Goal: Navigation & Orientation: Locate item on page

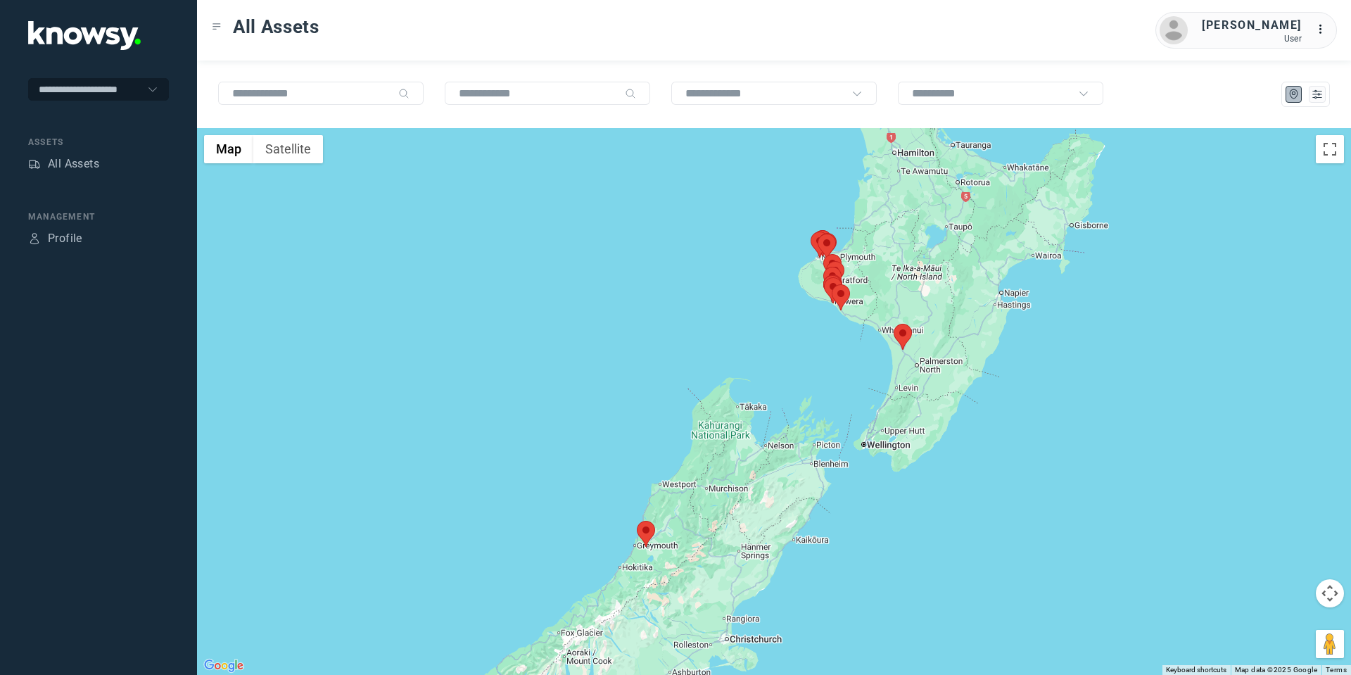
click at [894, 324] on area at bounding box center [894, 324] width 0 height 0
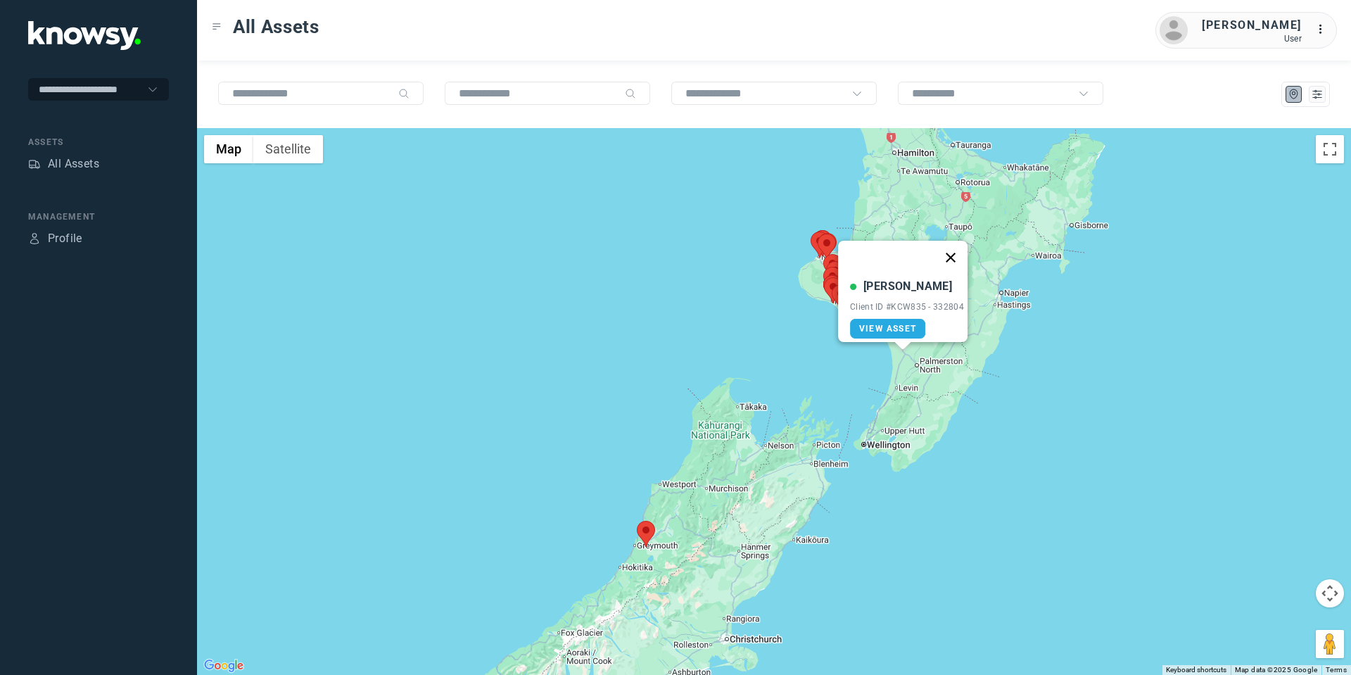
click at [963, 251] on button "Close" at bounding box center [951, 258] width 34 height 34
click at [637, 521] on area at bounding box center [637, 521] width 0 height 0
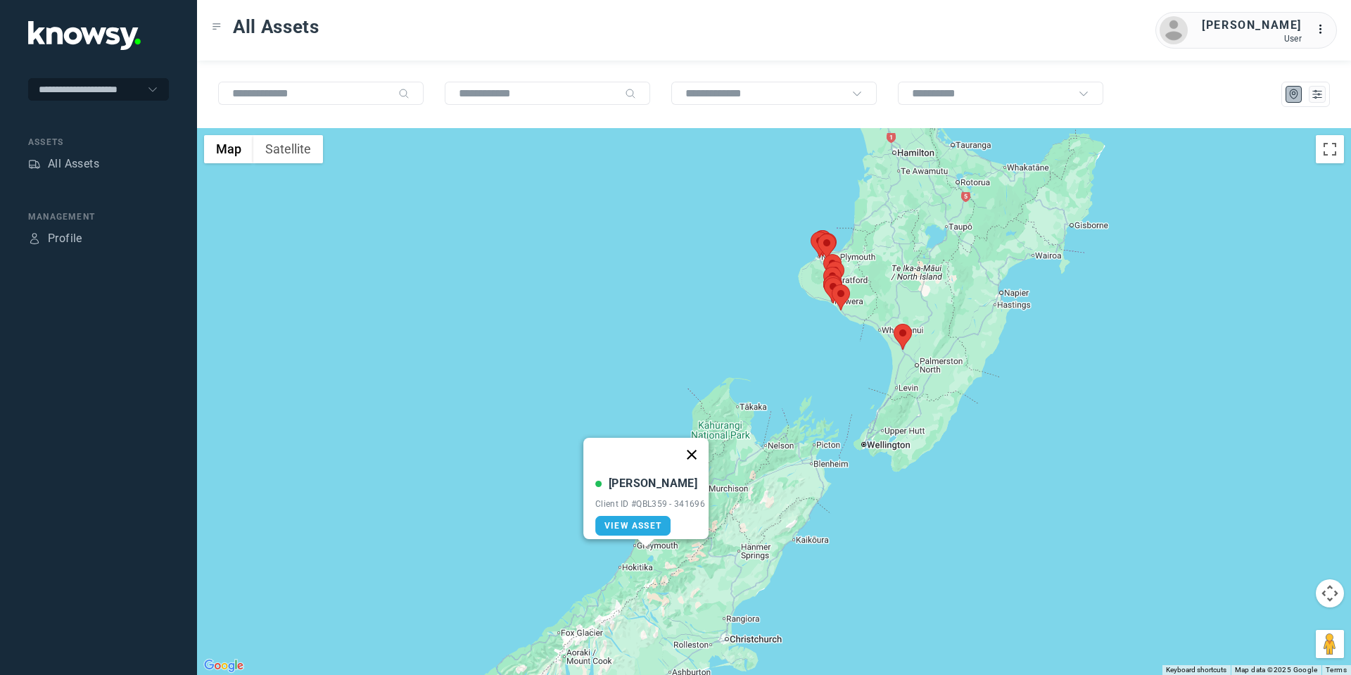
click at [700, 445] on button "Close" at bounding box center [692, 455] width 34 height 34
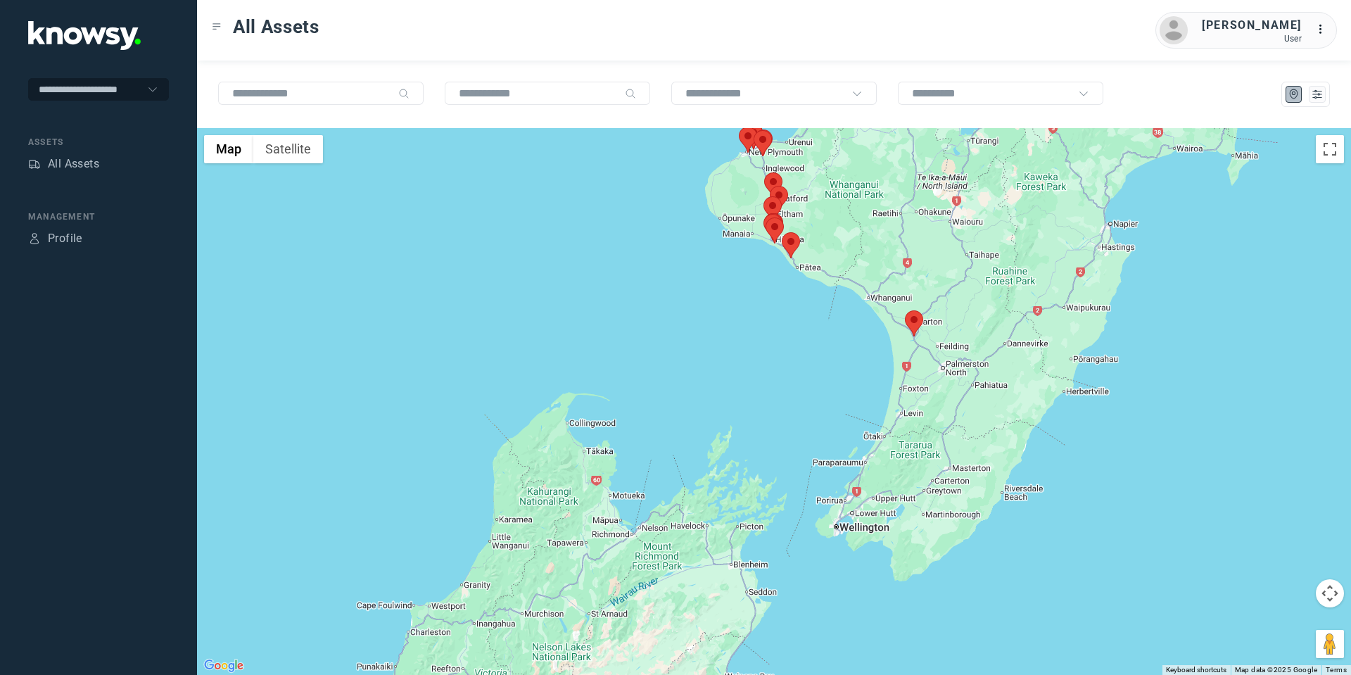
click at [905, 310] on area at bounding box center [905, 310] width 0 height 0
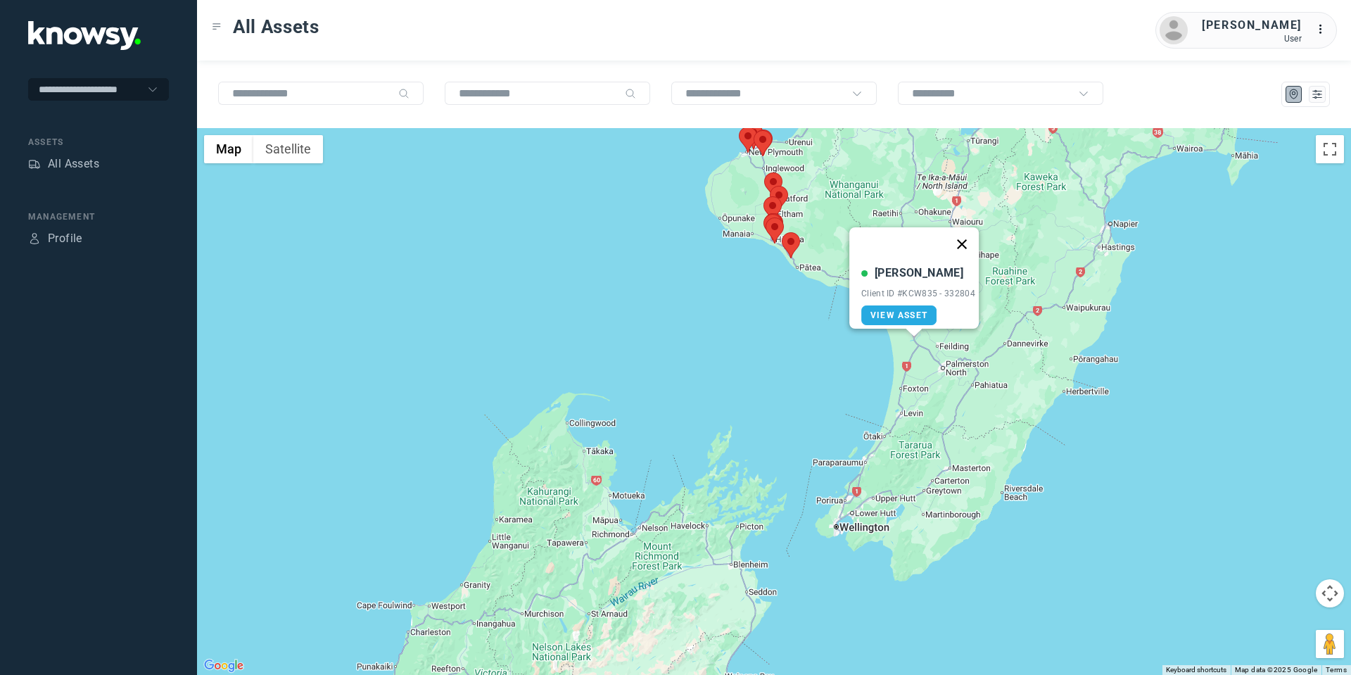
click at [962, 234] on button "Close" at bounding box center [962, 244] width 34 height 34
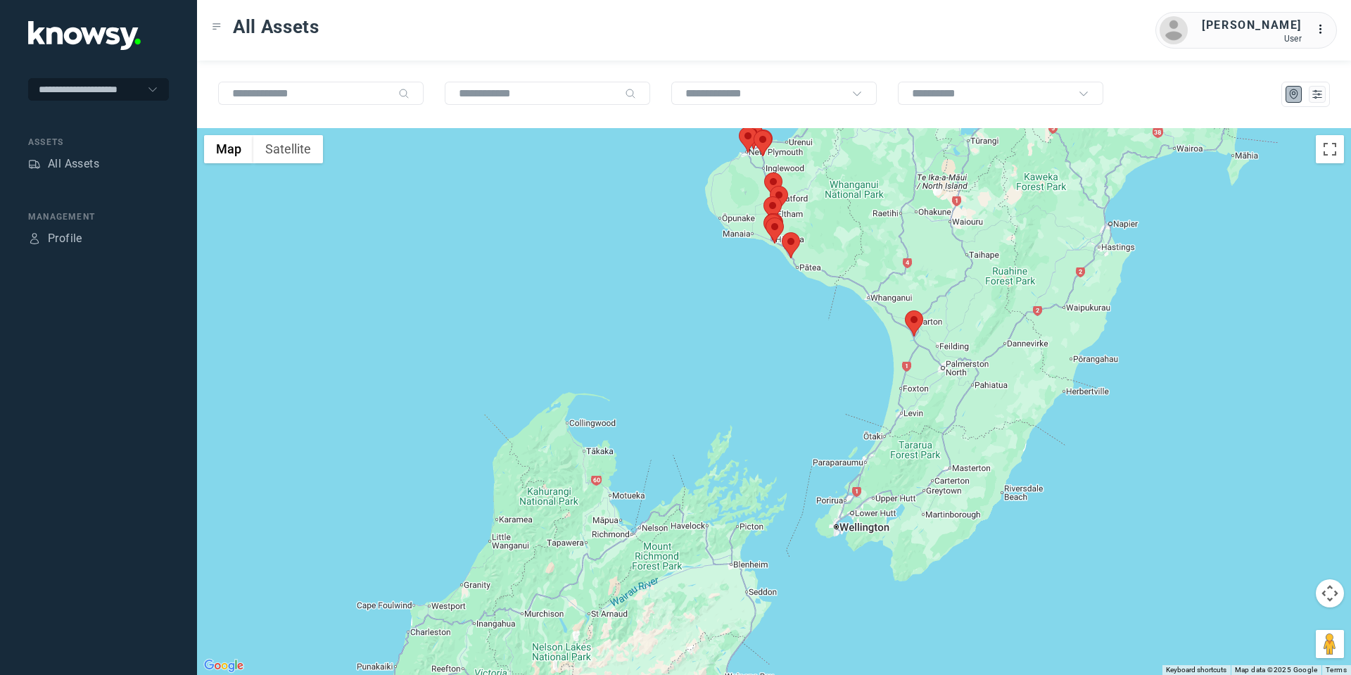
click at [905, 310] on area at bounding box center [905, 310] width 0 height 0
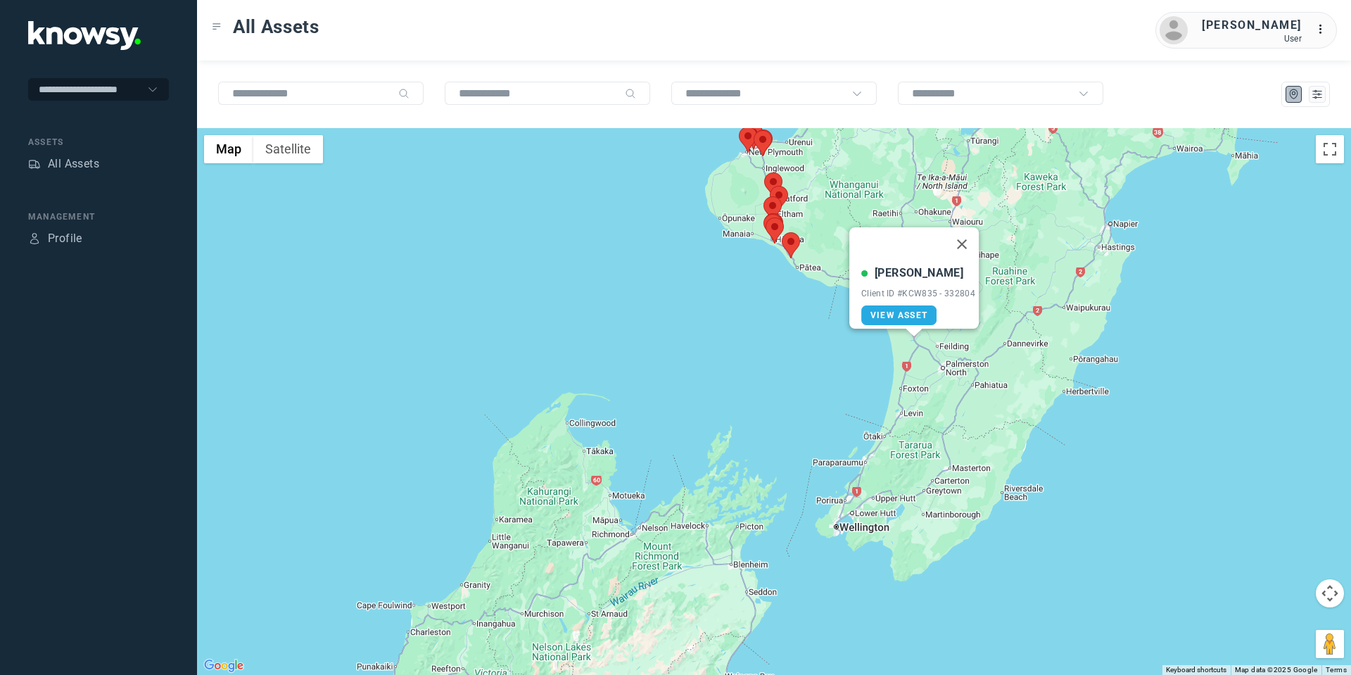
click at [782, 232] on area at bounding box center [782, 232] width 0 height 0
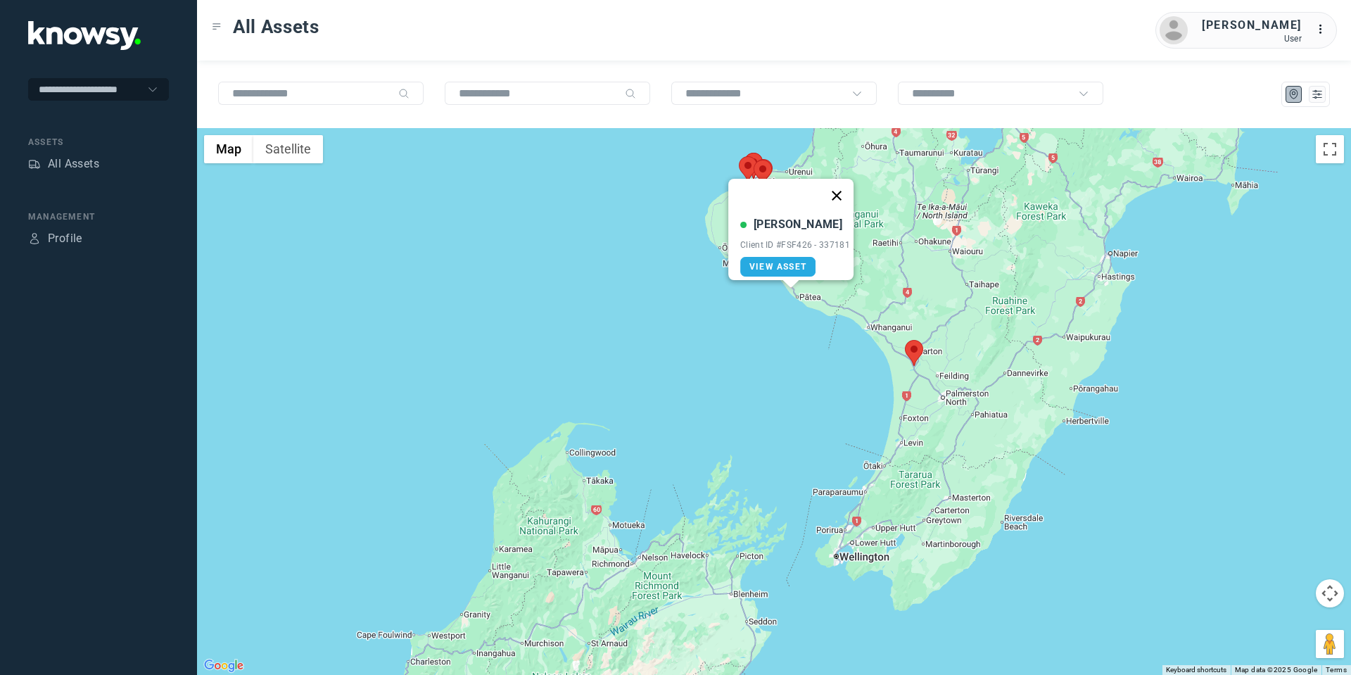
click at [840, 186] on button "Close" at bounding box center [837, 196] width 34 height 34
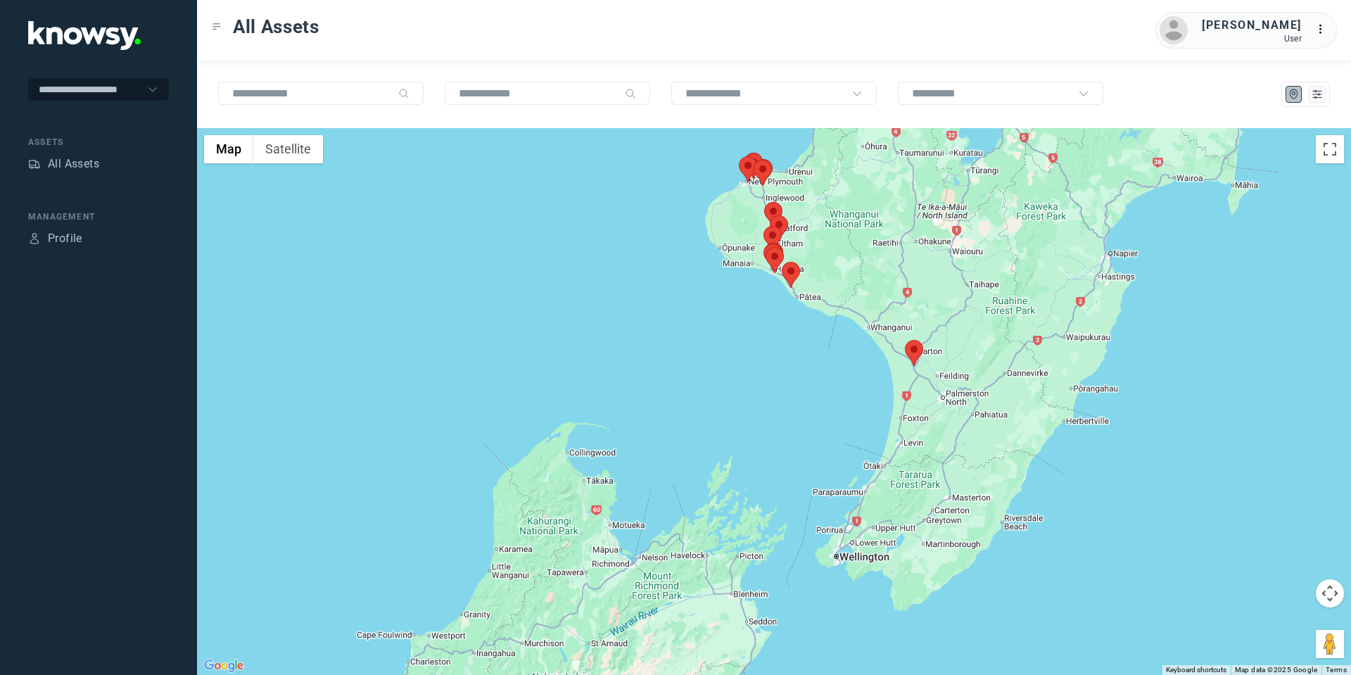
click at [766, 247] on area at bounding box center [766, 247] width 0 height 0
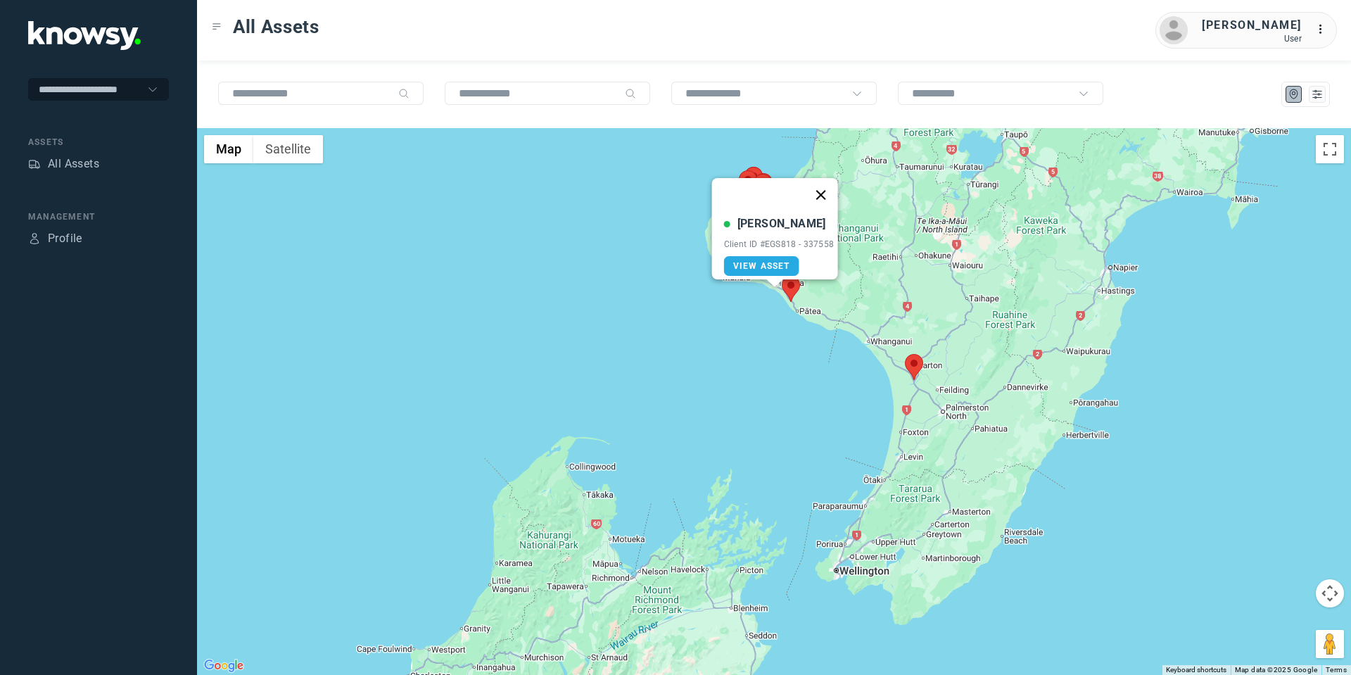
click at [825, 189] on button "Close" at bounding box center [821, 195] width 34 height 34
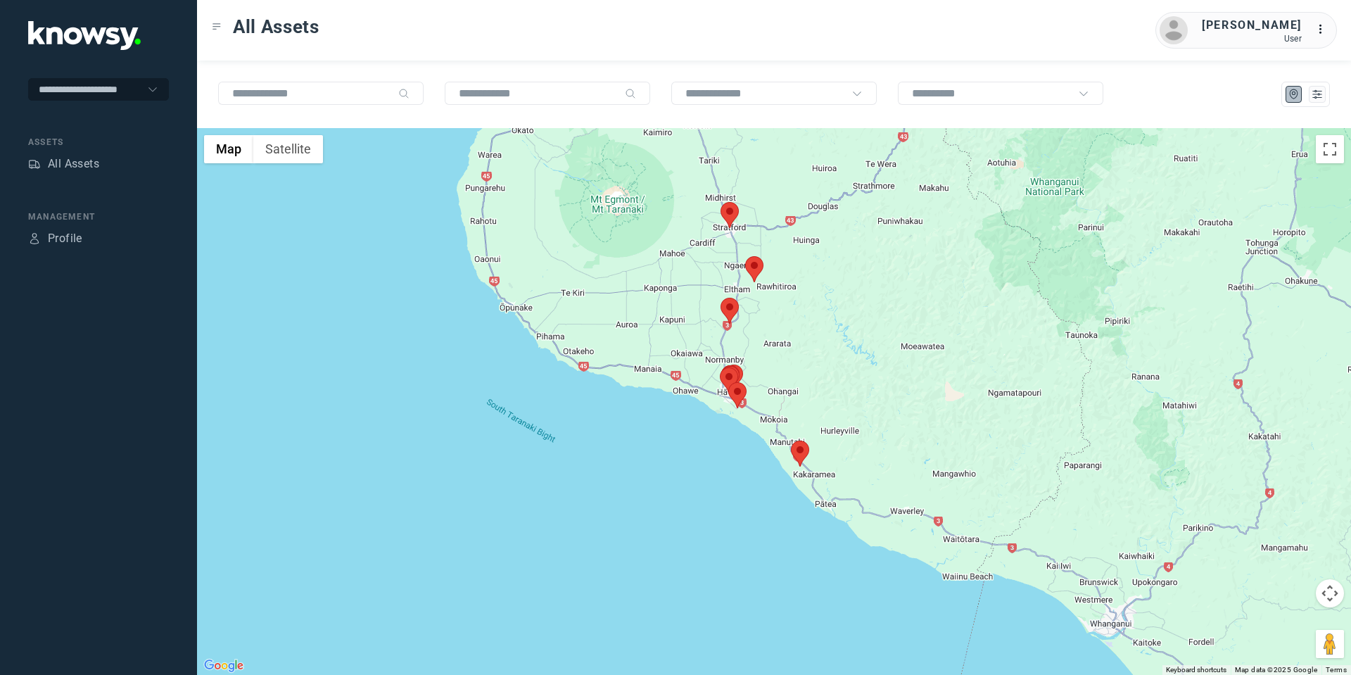
click at [721, 298] on area at bounding box center [721, 298] width 0 height 0
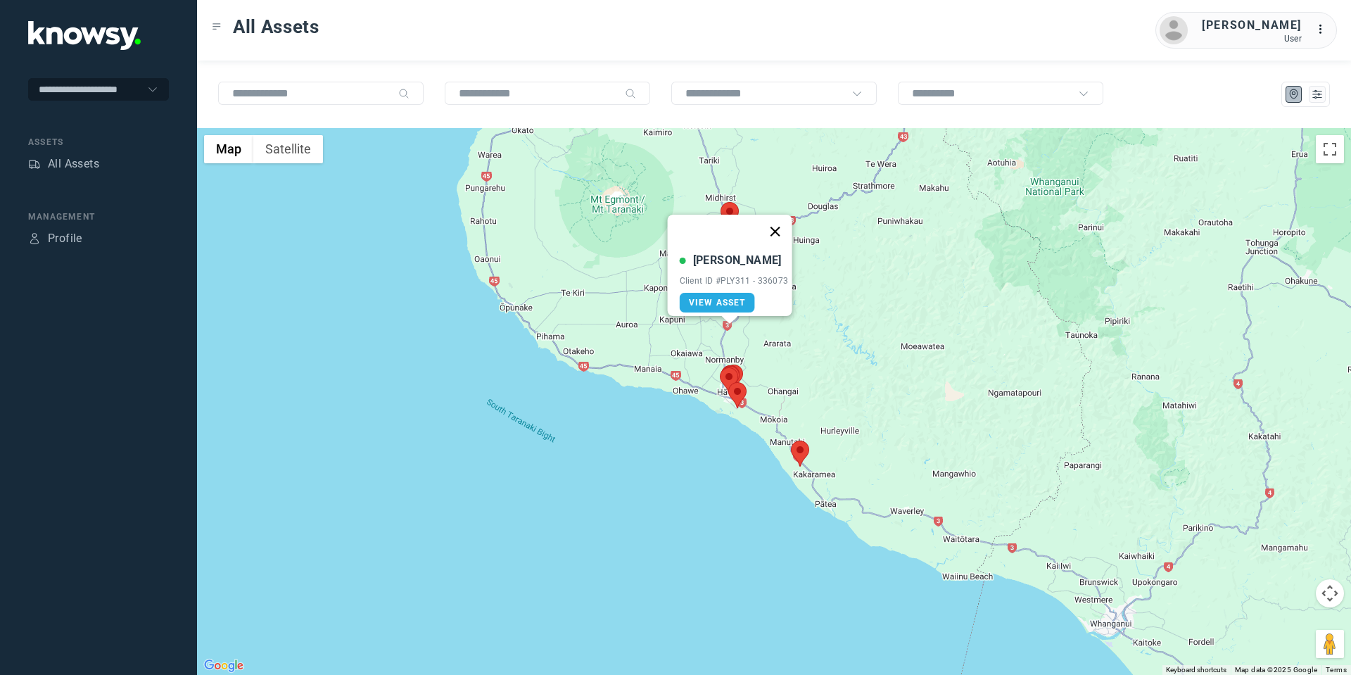
click at [778, 220] on button "Close" at bounding box center [775, 232] width 34 height 34
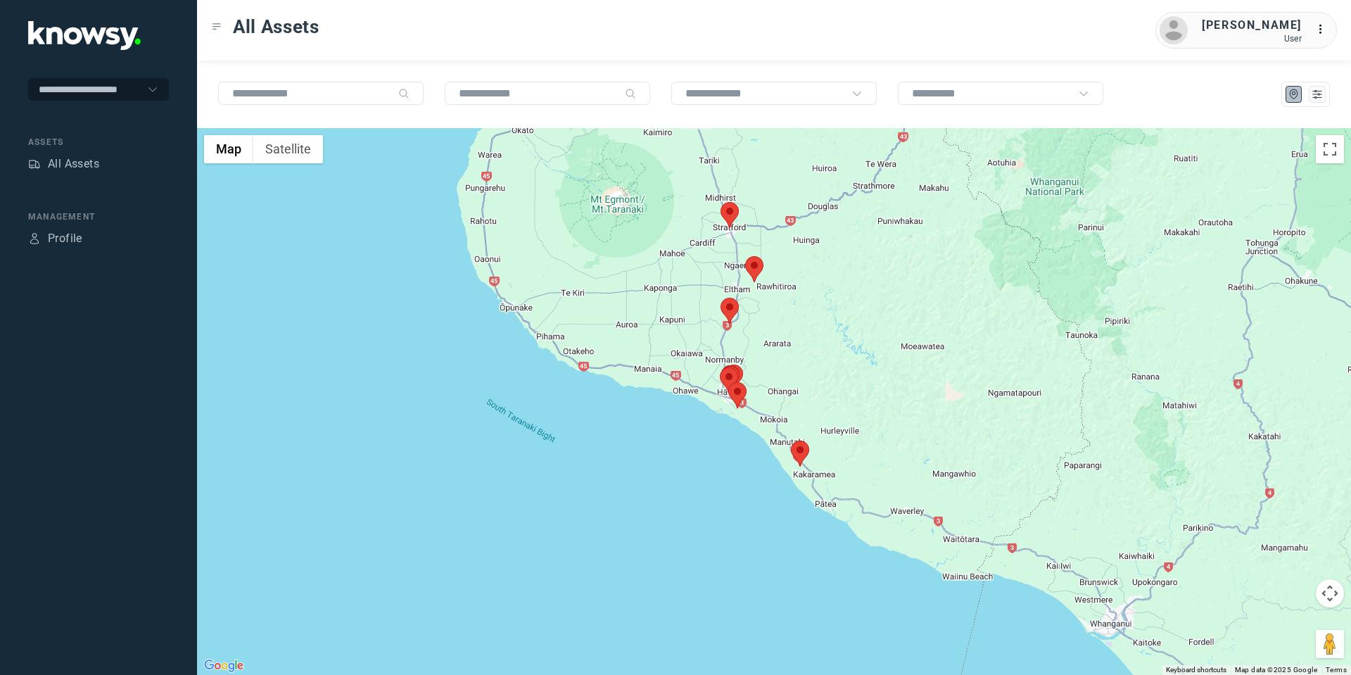
click at [745, 256] on area at bounding box center [745, 256] width 0 height 0
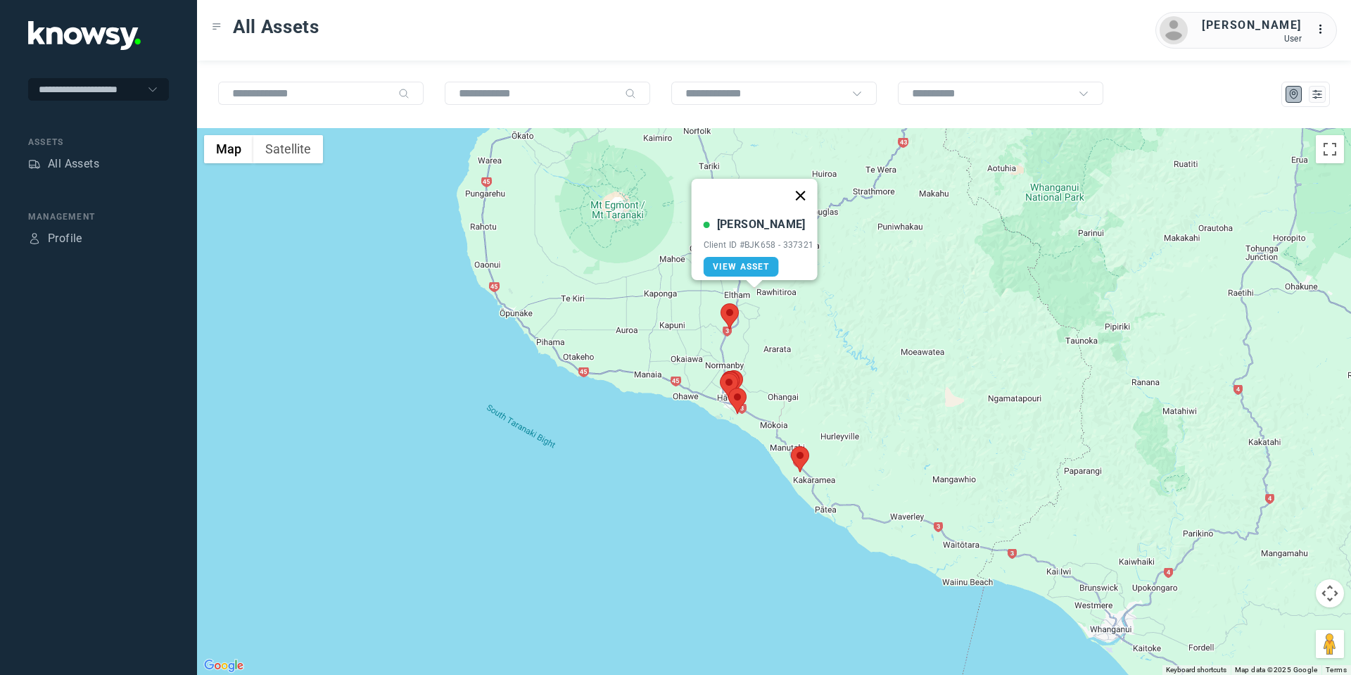
click at [804, 184] on button "Close" at bounding box center [800, 196] width 34 height 34
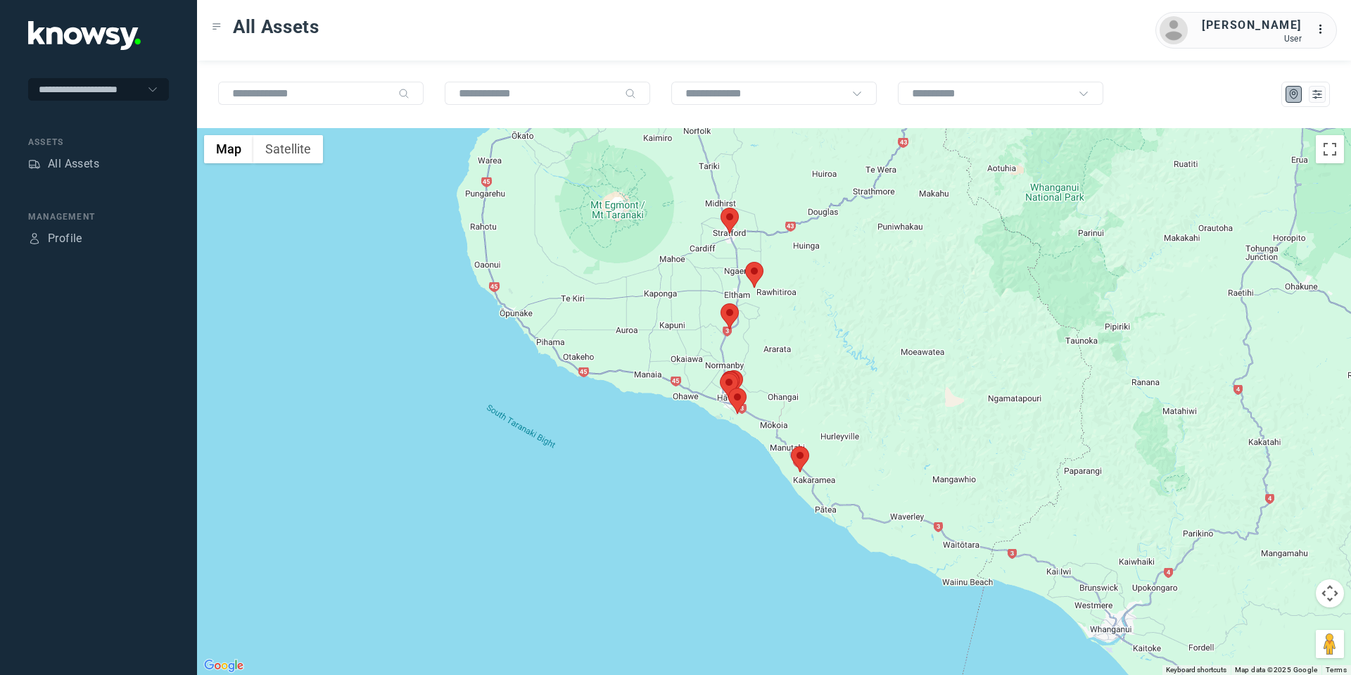
click at [721, 208] on area at bounding box center [721, 208] width 0 height 0
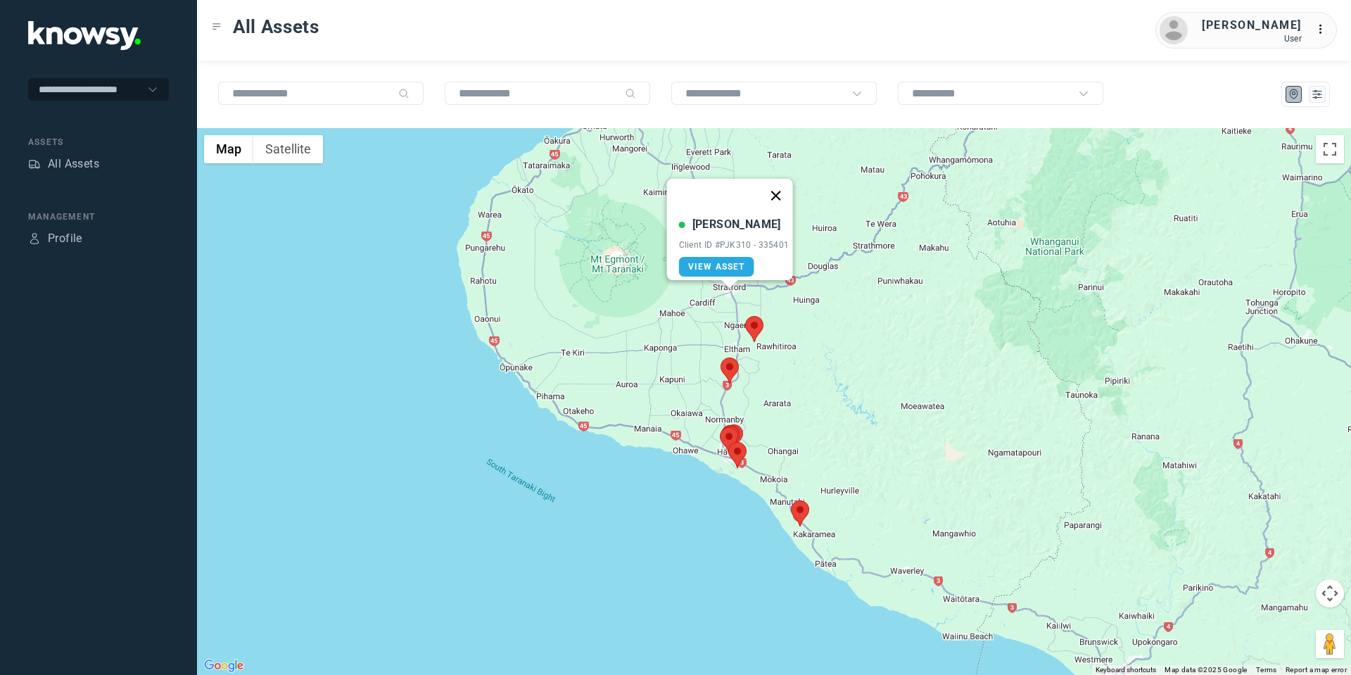
click at [781, 185] on button "Close" at bounding box center [776, 196] width 34 height 34
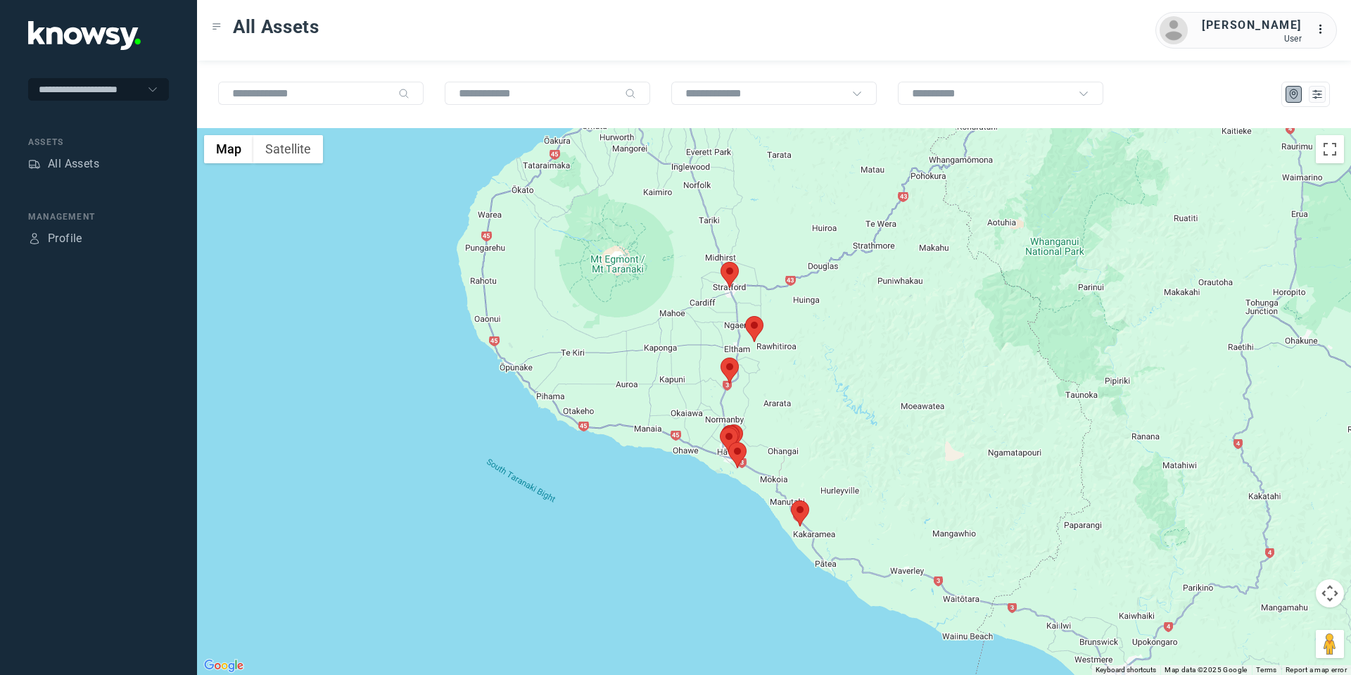
click at [1321, 590] on button "Map camera controls" at bounding box center [1330, 593] width 28 height 28
click at [1270, 553] on button "Move up" at bounding box center [1260, 558] width 28 height 28
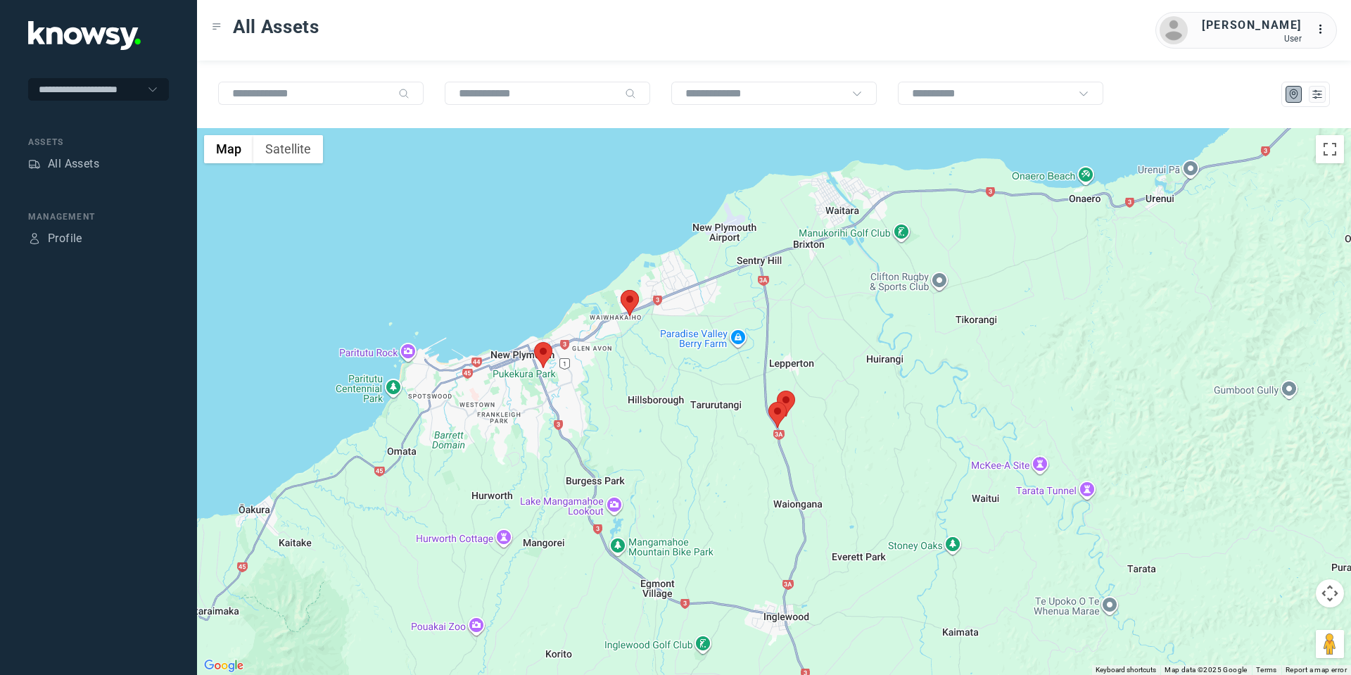
click at [534, 342] on area at bounding box center [534, 342] width 0 height 0
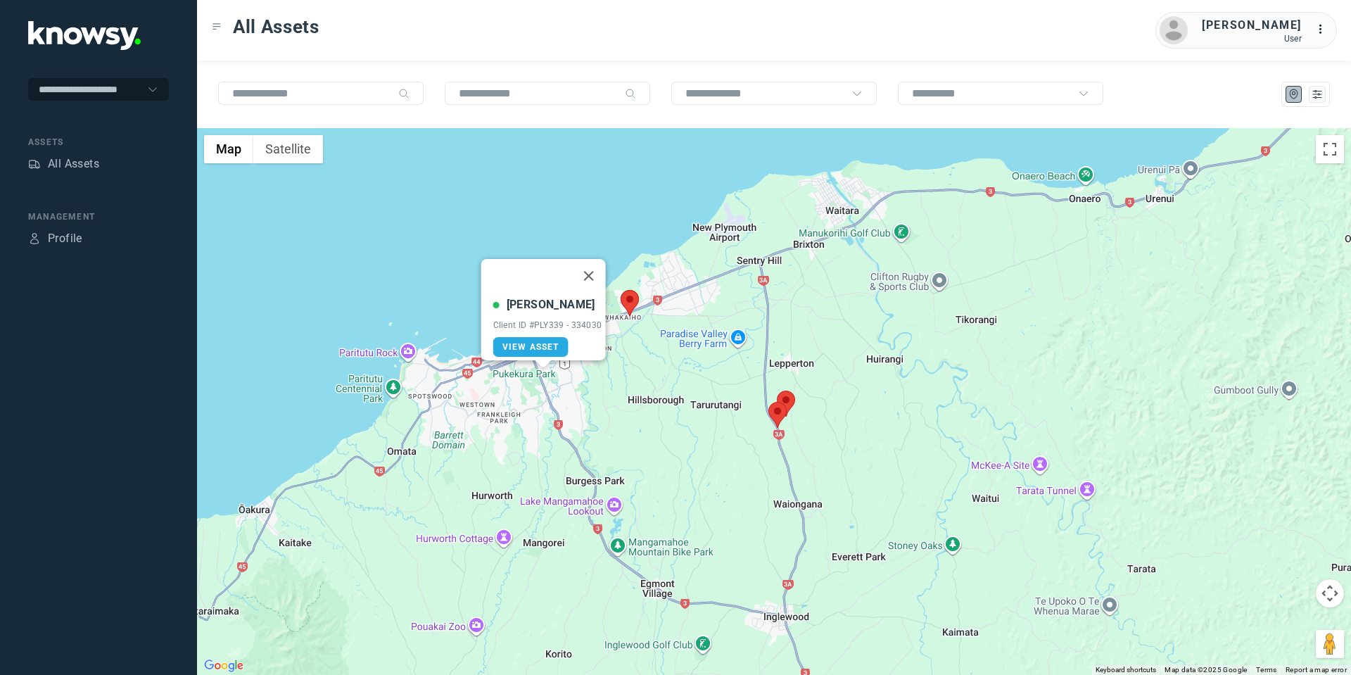
click at [621, 290] on area at bounding box center [621, 290] width 0 height 0
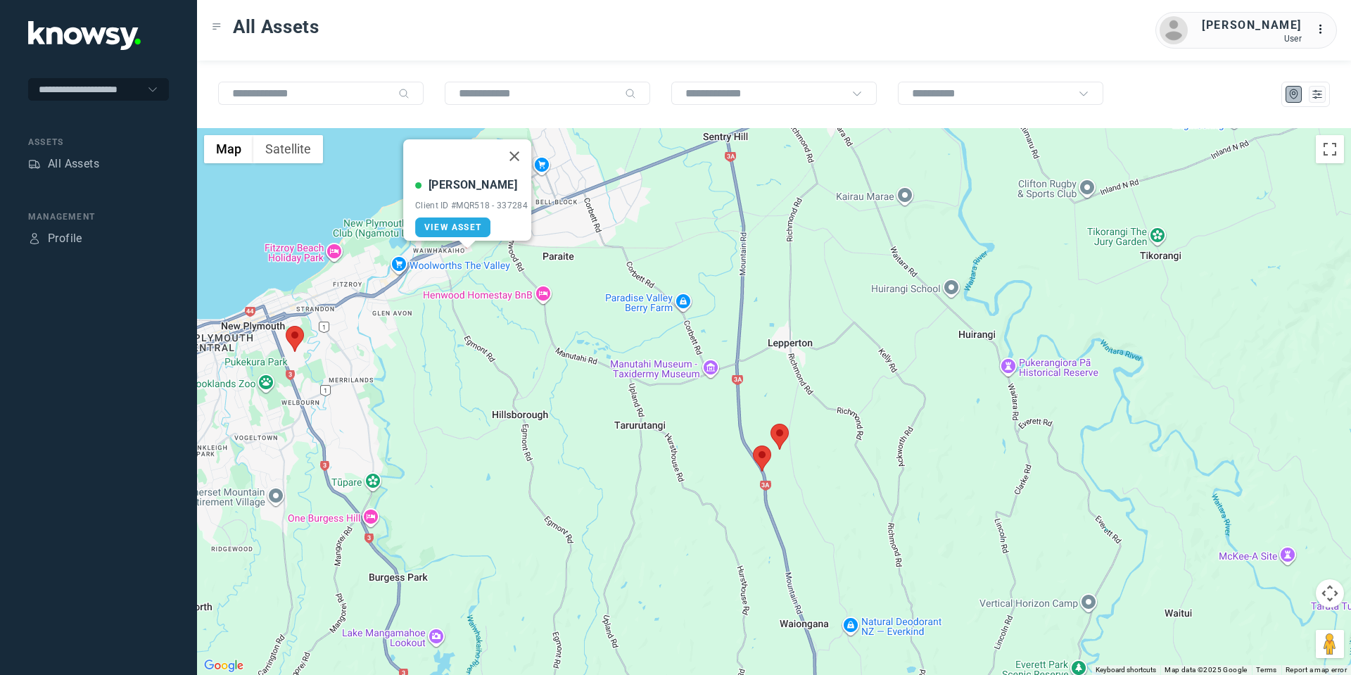
click at [771, 424] on area at bounding box center [771, 424] width 0 height 0
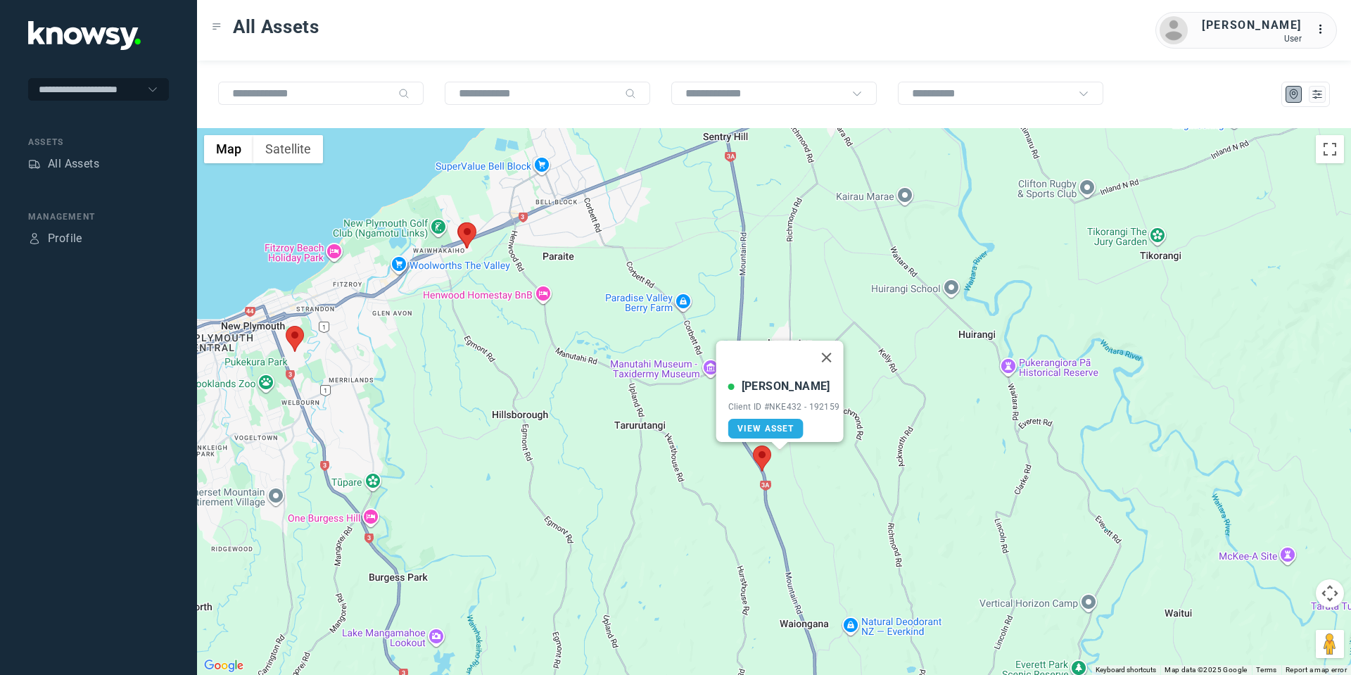
click at [753, 445] on area at bounding box center [753, 445] width 0 height 0
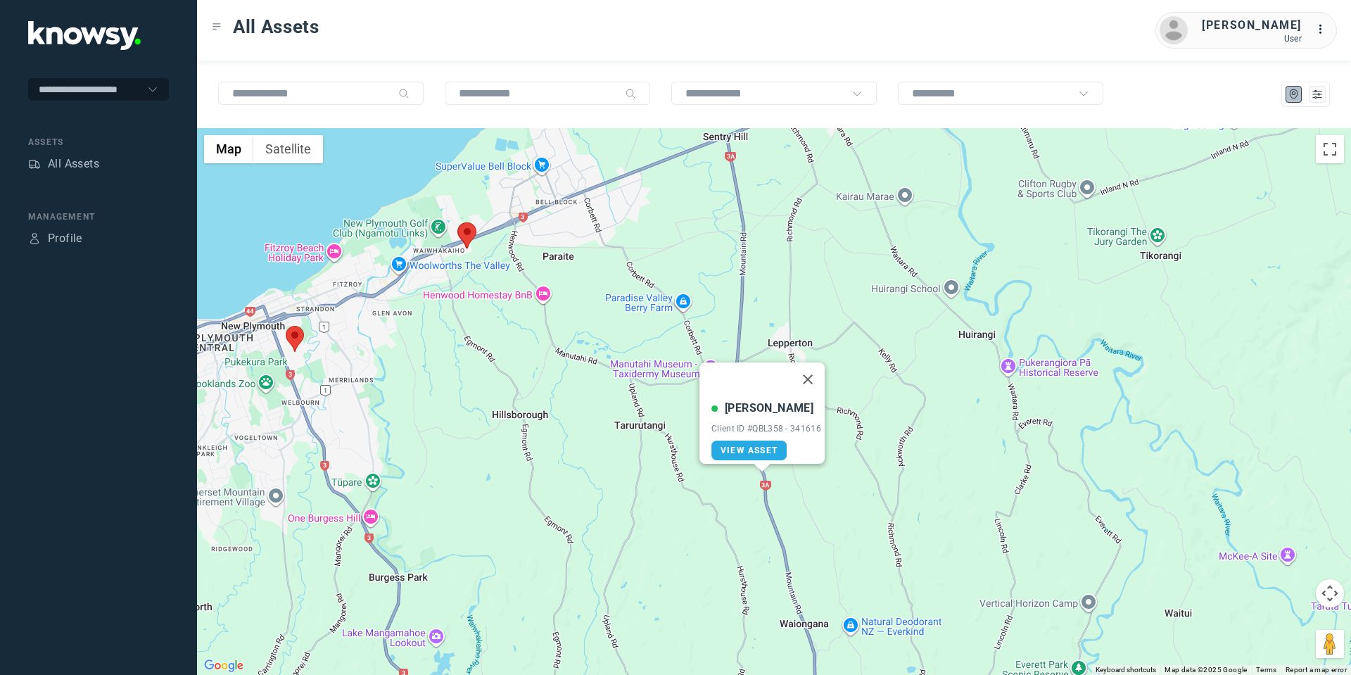
click at [1321, 590] on button "Map camera controls" at bounding box center [1330, 593] width 28 height 28
click at [1265, 626] on button "Move down" at bounding box center [1260, 628] width 28 height 28
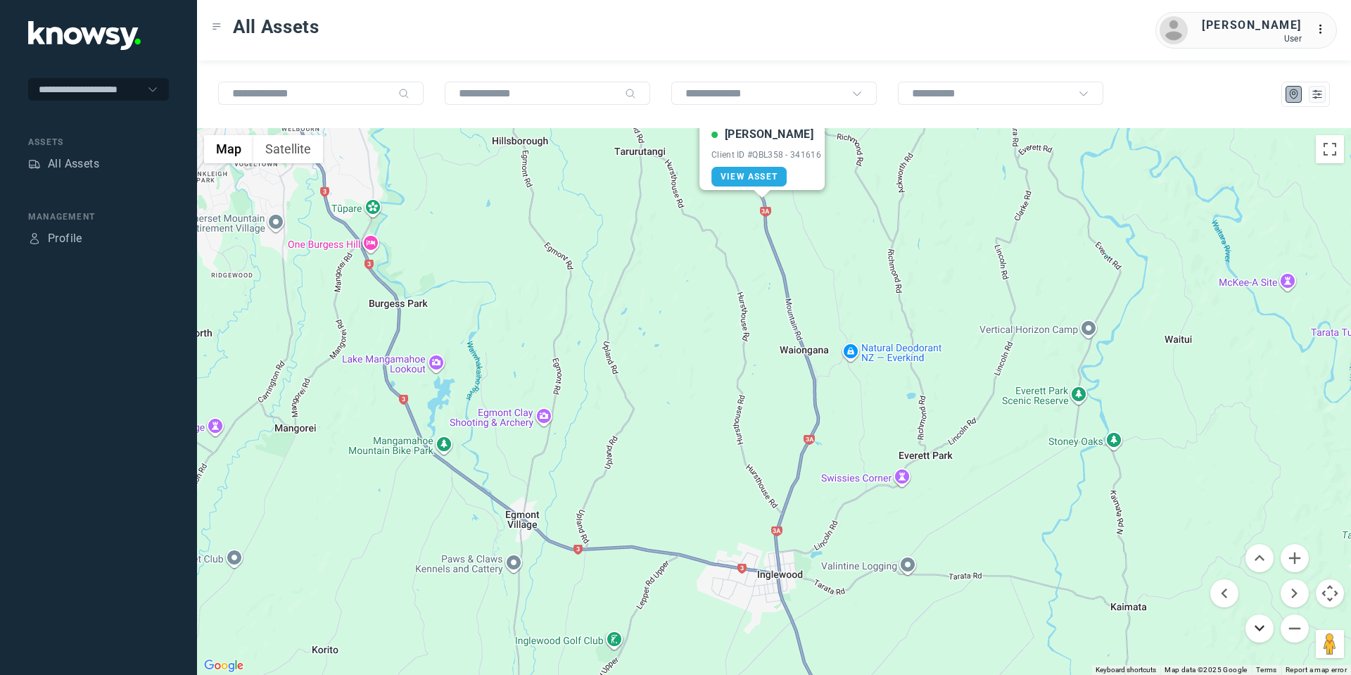
click at [1265, 626] on button "Move down" at bounding box center [1260, 628] width 28 height 28
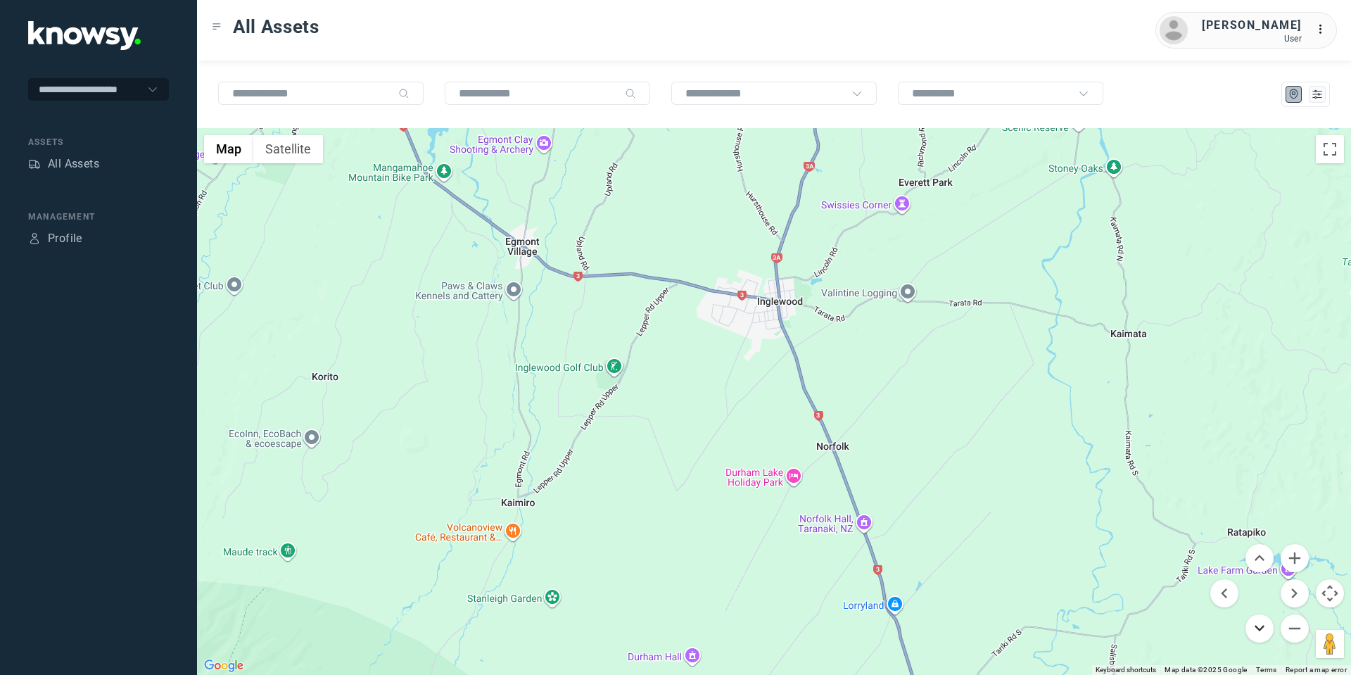
click at [1264, 626] on button "Move down" at bounding box center [1260, 628] width 28 height 28
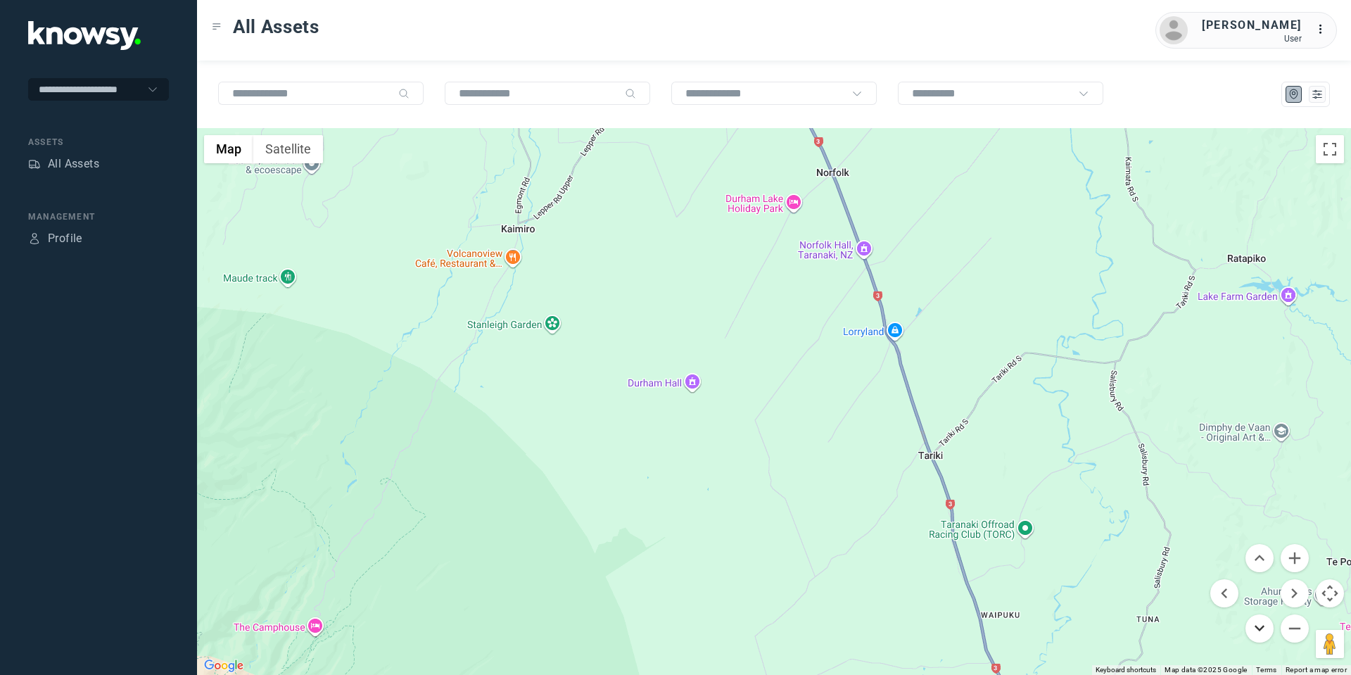
click at [1264, 626] on button "Move down" at bounding box center [1260, 628] width 28 height 28
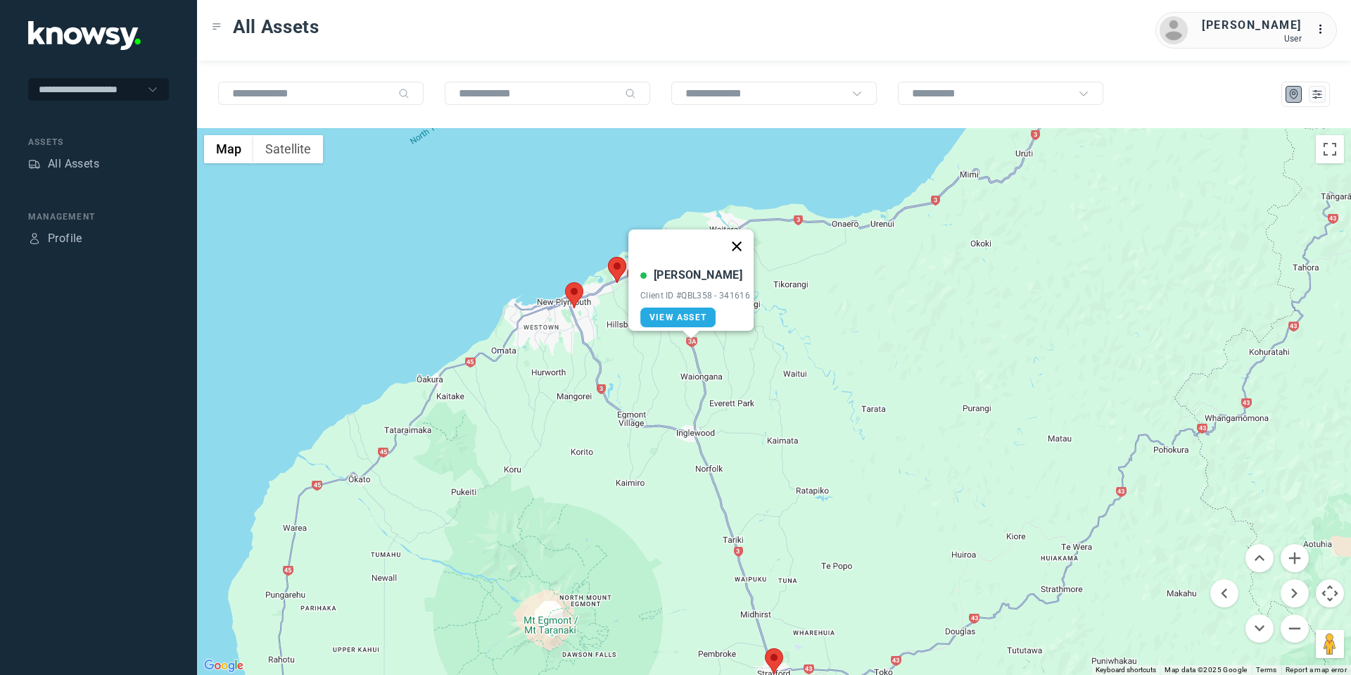
click at [752, 229] on button "Close" at bounding box center [737, 246] width 34 height 34
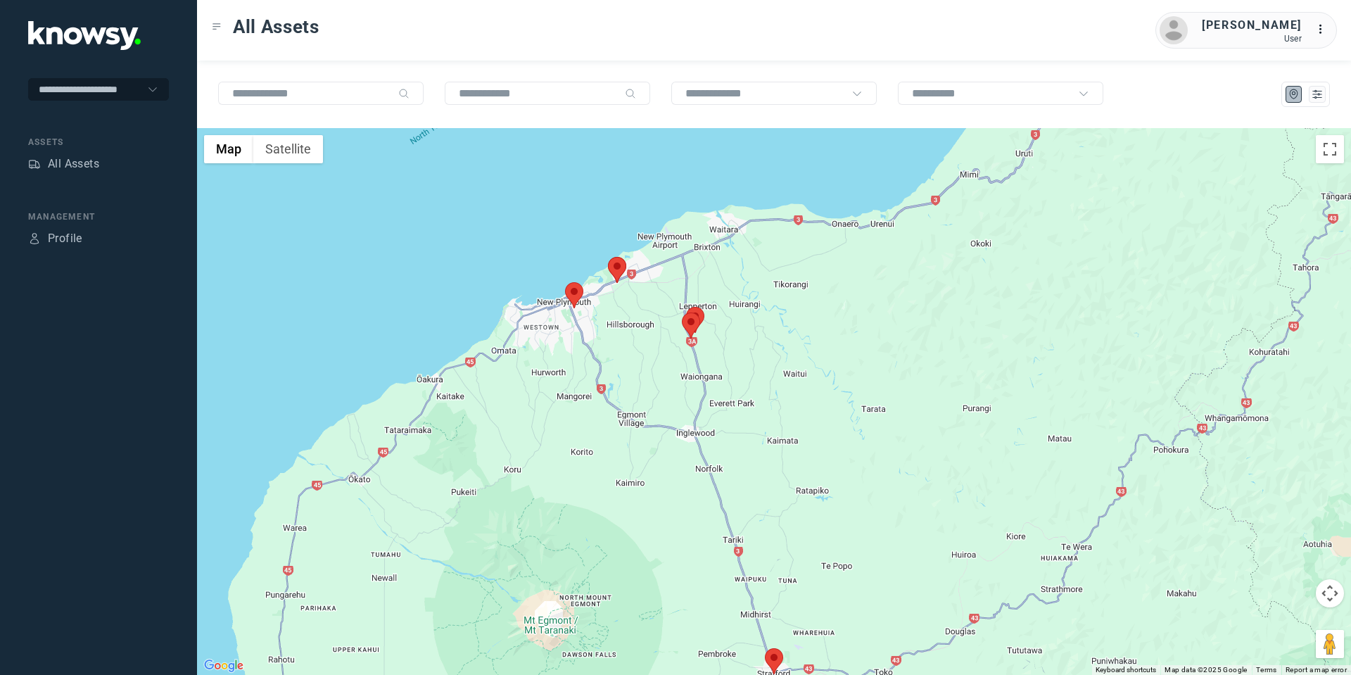
click at [682, 312] on area at bounding box center [682, 312] width 0 height 0
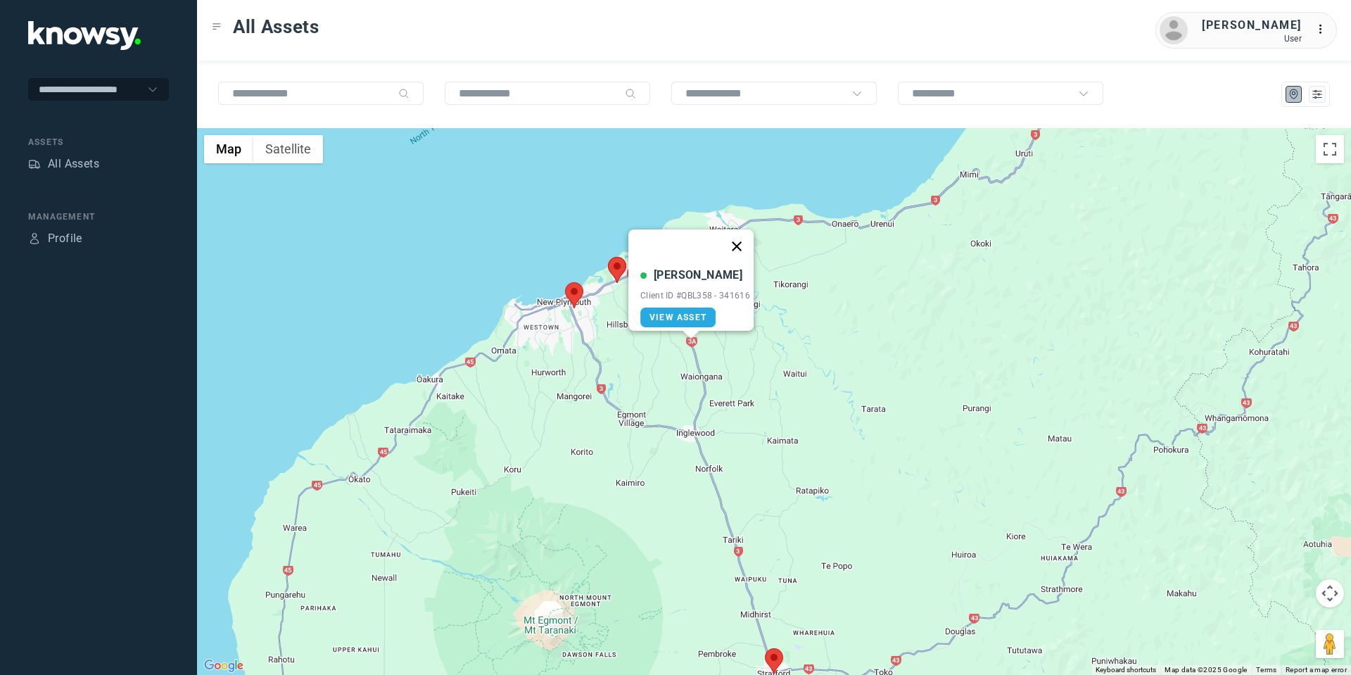
click at [746, 236] on button "Close" at bounding box center [737, 246] width 34 height 34
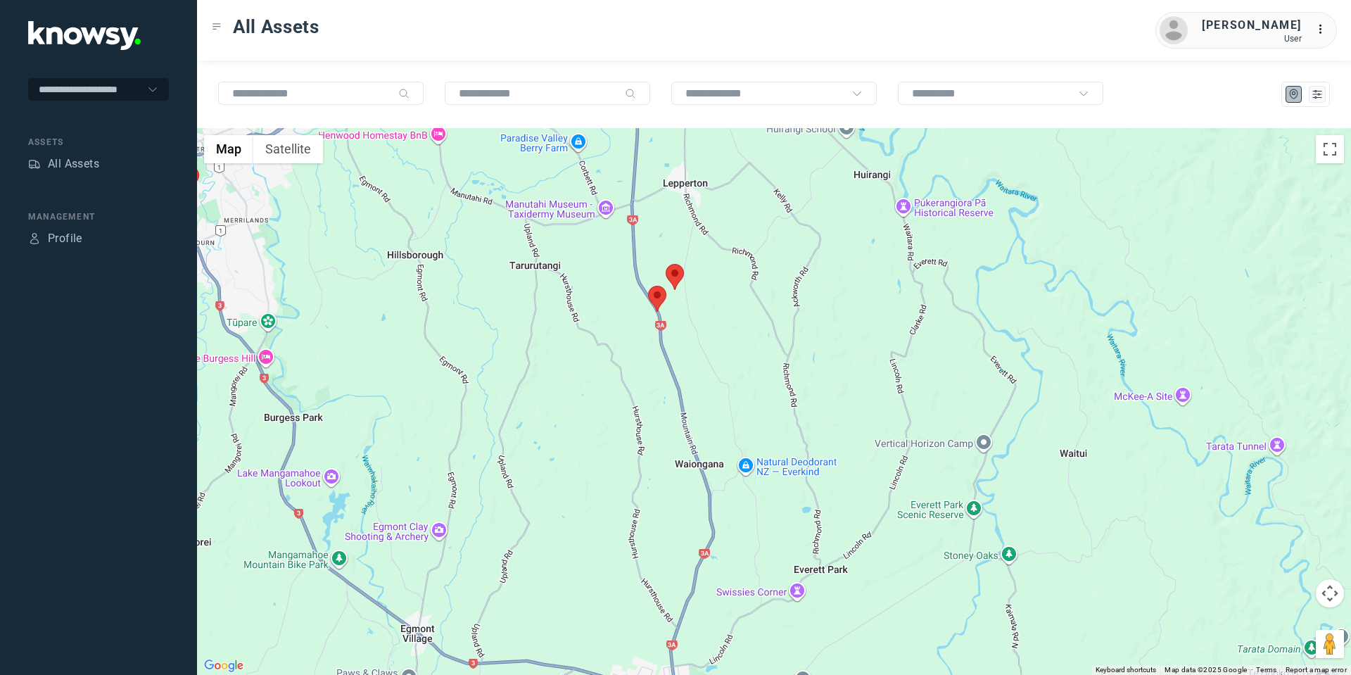
click at [666, 264] on area at bounding box center [666, 264] width 0 height 0
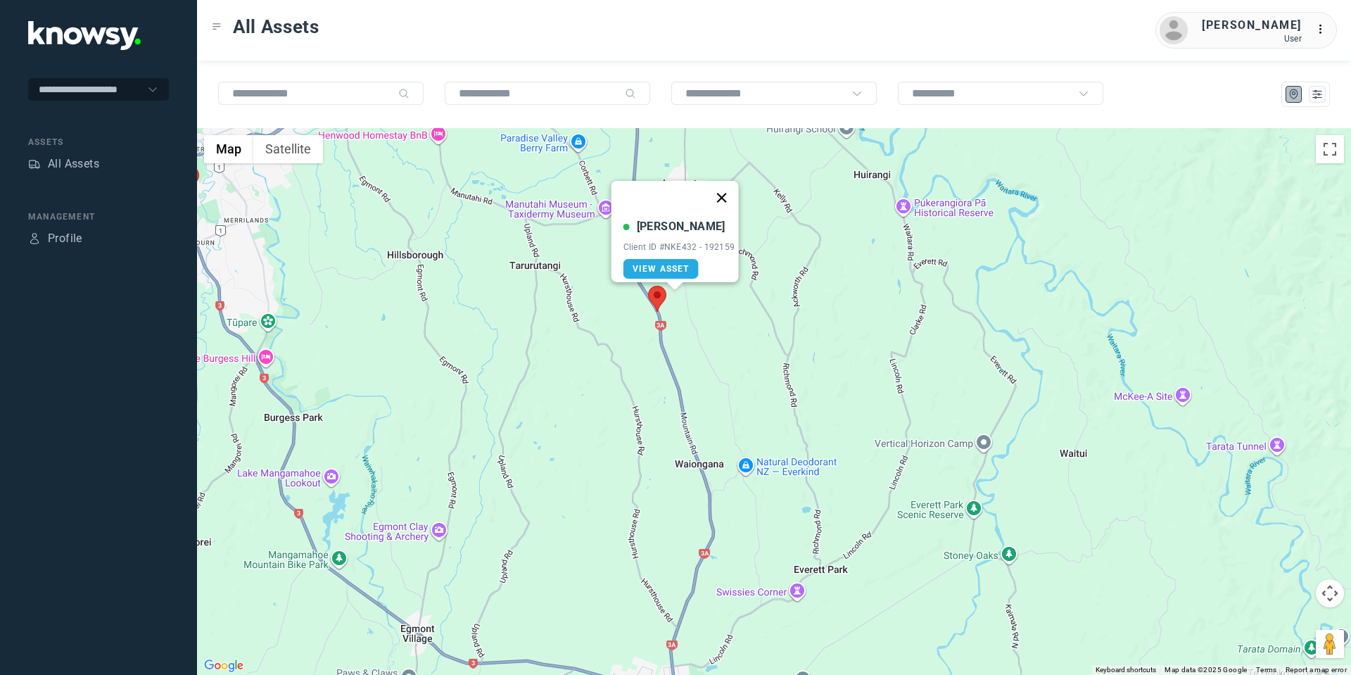
click at [734, 192] on button "Close" at bounding box center [721, 198] width 34 height 34
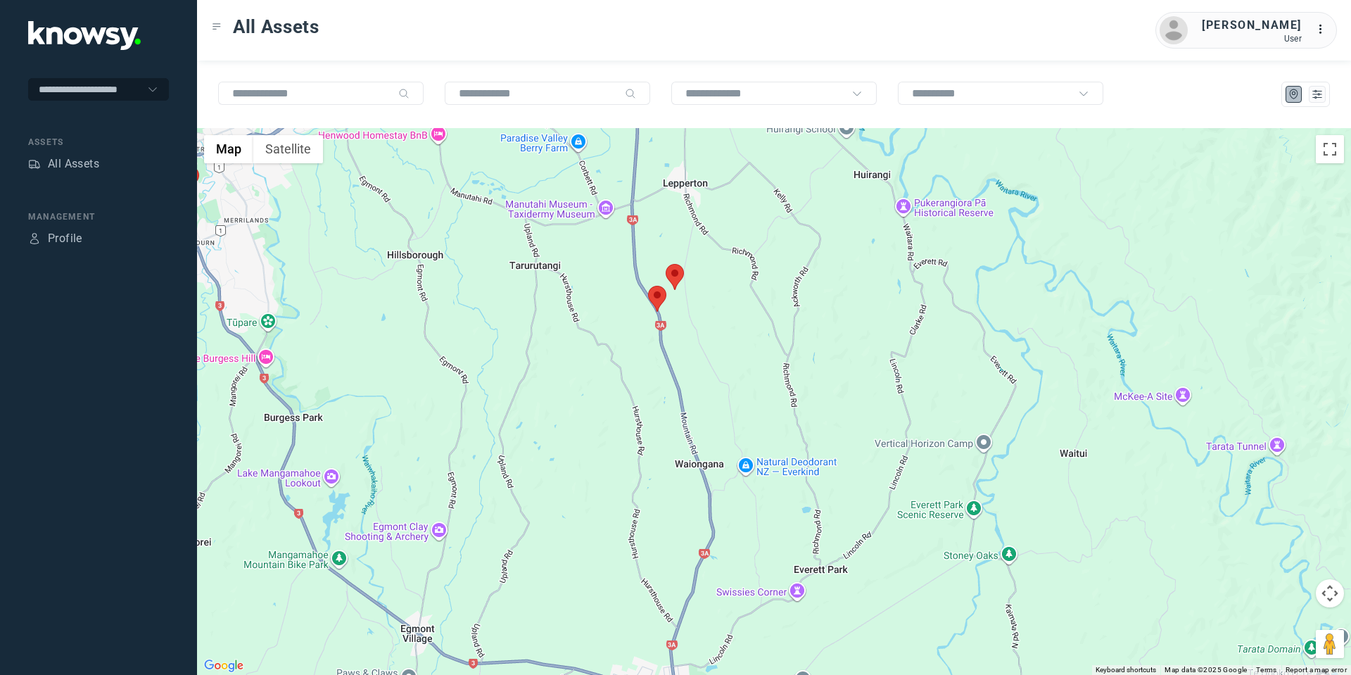
click at [978, 557] on div "To navigate, press the arrow keys." at bounding box center [774, 401] width 1154 height 547
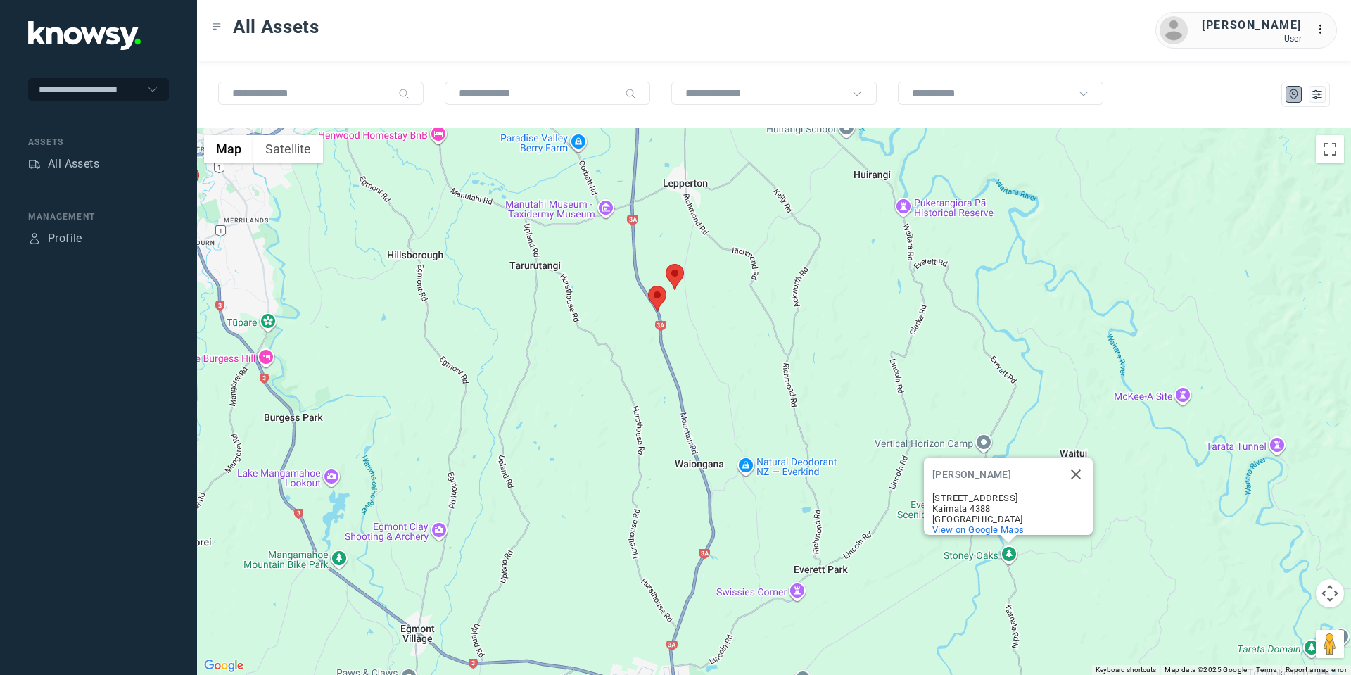
click at [978, 557] on div "[PERSON_NAME] [PERSON_NAME] [STREET_ADDRESS] View on Google Maps" at bounding box center [774, 401] width 1154 height 547
